Goal: Transaction & Acquisition: Purchase product/service

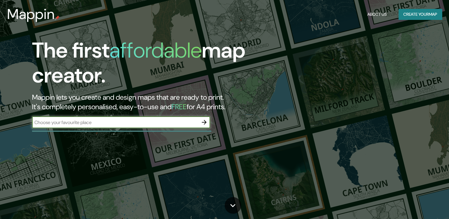
click at [137, 125] on input "text" at bounding box center [115, 122] width 166 height 7
type input "LA CIMA"
click at [201, 121] on icon "button" at bounding box center [204, 122] width 7 height 7
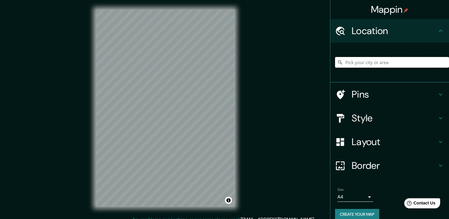
click at [358, 61] on input "Pick your city or area" at bounding box center [392, 62] width 114 height 11
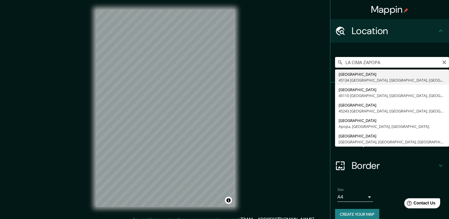
type input "[GEOGRAPHIC_DATA] [GEOGRAPHIC_DATA], [GEOGRAPHIC_DATA], [GEOGRAPHIC_DATA]"
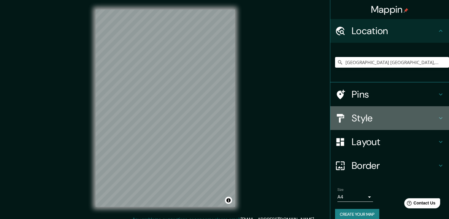
click at [437, 121] on icon at bounding box center [440, 118] width 7 height 7
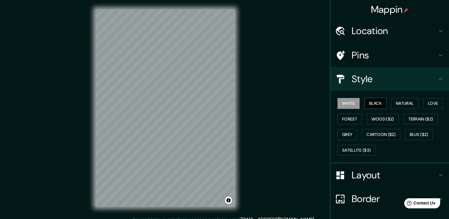
click at [369, 105] on button "Black" at bounding box center [376, 103] width 22 height 11
click at [349, 135] on button "Grey" at bounding box center [348, 134] width 20 height 11
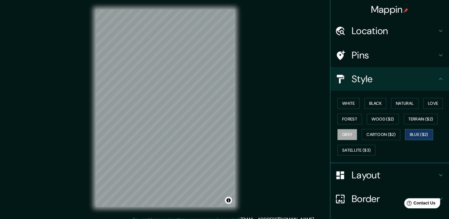
click at [421, 131] on button "Blue ($2)" at bounding box center [419, 134] width 28 height 11
click at [437, 173] on icon at bounding box center [440, 175] width 7 height 7
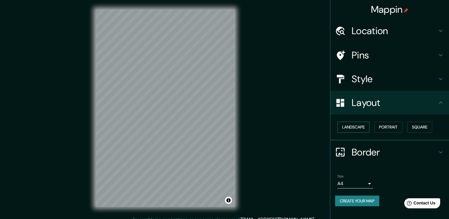
click at [365, 125] on button "Landscape" at bounding box center [354, 127] width 32 height 11
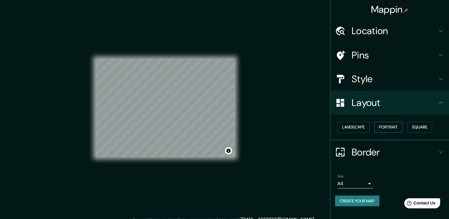
click at [391, 126] on button "Portrait" at bounding box center [388, 127] width 28 height 11
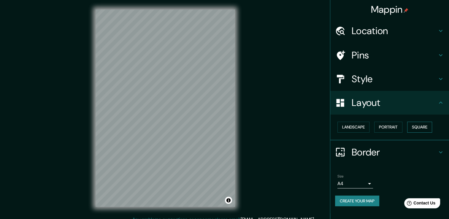
click at [422, 130] on button "Square" at bounding box center [419, 127] width 25 height 11
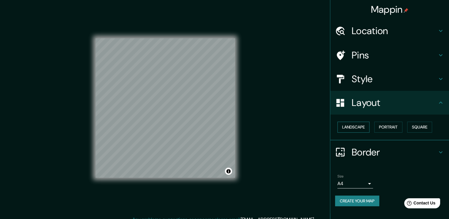
click at [357, 126] on button "Landscape" at bounding box center [354, 127] width 32 height 11
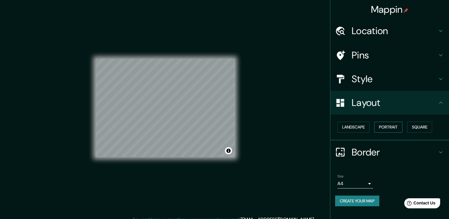
click at [383, 124] on button "Portrait" at bounding box center [388, 127] width 28 height 11
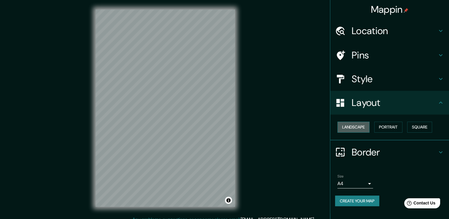
click at [355, 124] on button "Landscape" at bounding box center [354, 127] width 32 height 11
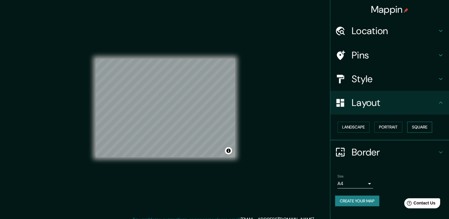
click at [413, 126] on button "Square" at bounding box center [419, 127] width 25 height 11
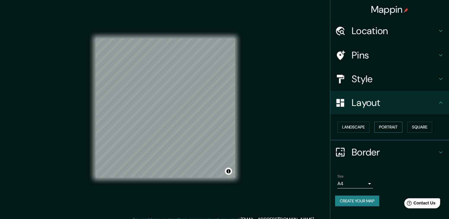
click at [388, 129] on button "Portrait" at bounding box center [388, 127] width 28 height 11
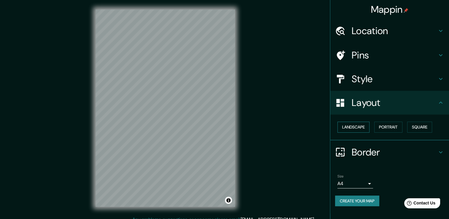
click at [366, 127] on button "Landscape" at bounding box center [354, 127] width 32 height 11
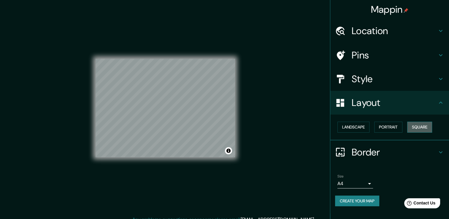
click at [426, 128] on button "Square" at bounding box center [419, 127] width 25 height 11
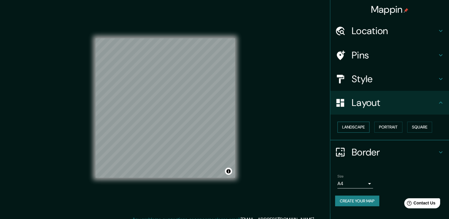
click at [344, 127] on button "Landscape" at bounding box center [354, 127] width 32 height 11
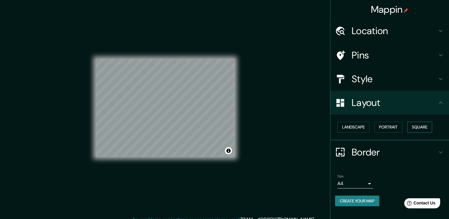
click at [415, 129] on button "Square" at bounding box center [419, 127] width 25 height 11
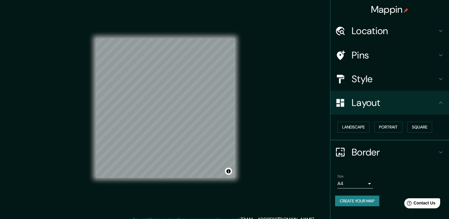
click at [363, 149] on h4 "Border" at bounding box center [395, 152] width 86 height 12
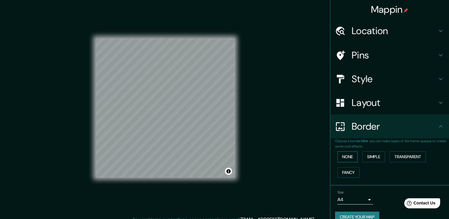
click at [344, 156] on button "None" at bounding box center [348, 156] width 20 height 11
click at [371, 154] on button "Simple" at bounding box center [374, 156] width 23 height 11
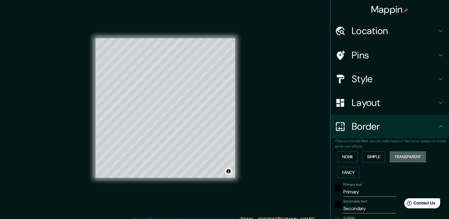
click at [396, 154] on button "Transparent" at bounding box center [408, 156] width 36 height 11
drag, startPoint x: 338, startPoint y: 169, endPoint x: 340, endPoint y: 161, distance: 8.3
click at [338, 169] on button "Fancy" at bounding box center [349, 172] width 22 height 11
click at [340, 158] on button "None" at bounding box center [348, 156] width 20 height 11
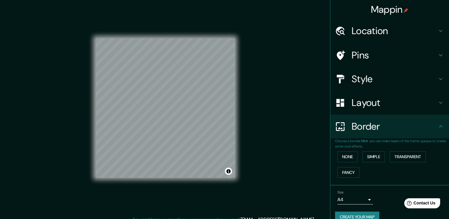
click at [361, 197] on body "Mappin Location [GEOGRAPHIC_DATA] [GEOGRAPHIC_DATA], [GEOGRAPHIC_DATA], [GEOGRA…" at bounding box center [224, 109] width 449 height 219
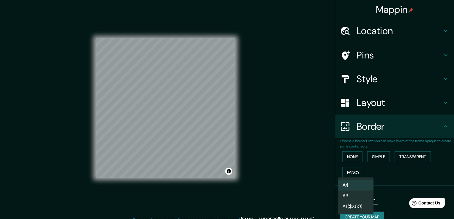
click at [393, 193] on div at bounding box center [227, 109] width 454 height 219
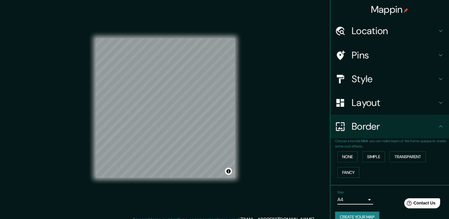
click at [437, 102] on icon at bounding box center [440, 102] width 7 height 7
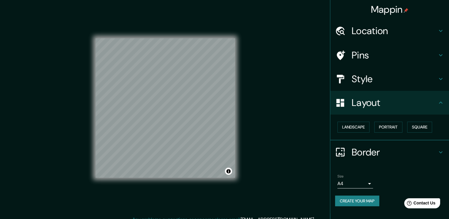
click at [439, 78] on icon at bounding box center [440, 78] width 7 height 7
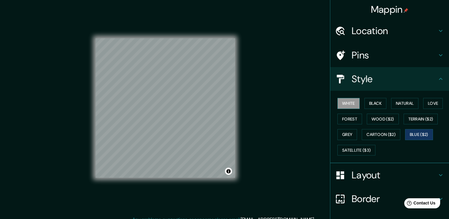
click at [347, 105] on button "White" at bounding box center [349, 103] width 22 height 11
click at [370, 103] on button "Black" at bounding box center [376, 103] width 22 height 11
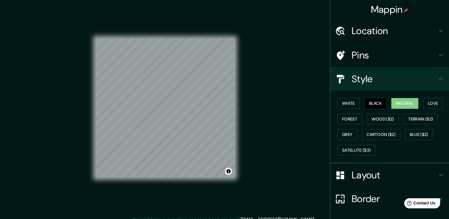
click at [398, 101] on button "Natural" at bounding box center [404, 103] width 27 height 11
click at [348, 118] on button "Forest" at bounding box center [350, 119] width 25 height 11
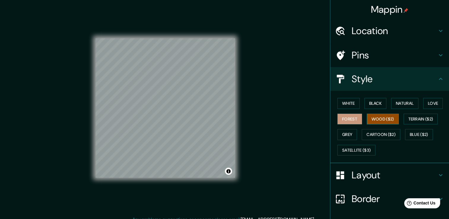
click at [379, 117] on button "Wood ($2)" at bounding box center [383, 119] width 32 height 11
click at [341, 133] on button "Grey" at bounding box center [348, 134] width 20 height 11
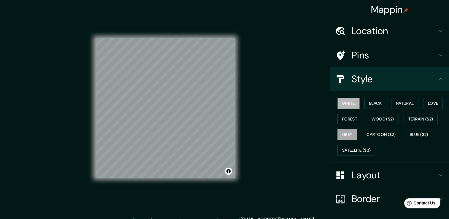
click at [350, 108] on button "White" at bounding box center [349, 103] width 22 height 11
click at [437, 52] on icon at bounding box center [440, 55] width 7 height 7
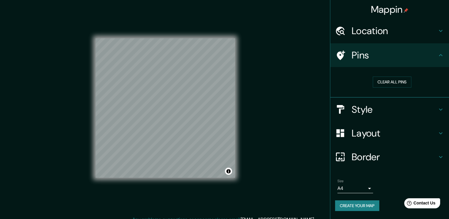
click at [437, 54] on h4 "Pins" at bounding box center [395, 55] width 86 height 12
